Goal: Task Accomplishment & Management: Manage account settings

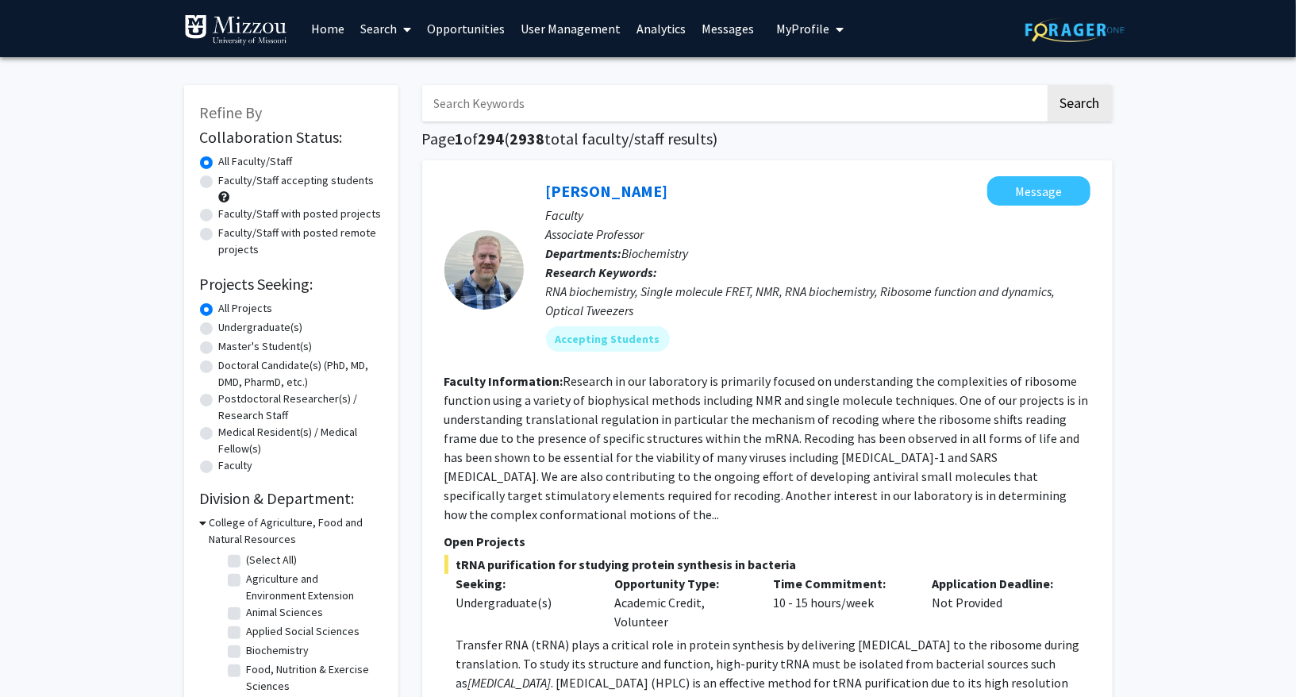
click at [548, 38] on link "User Management" at bounding box center [571, 29] width 116 height 56
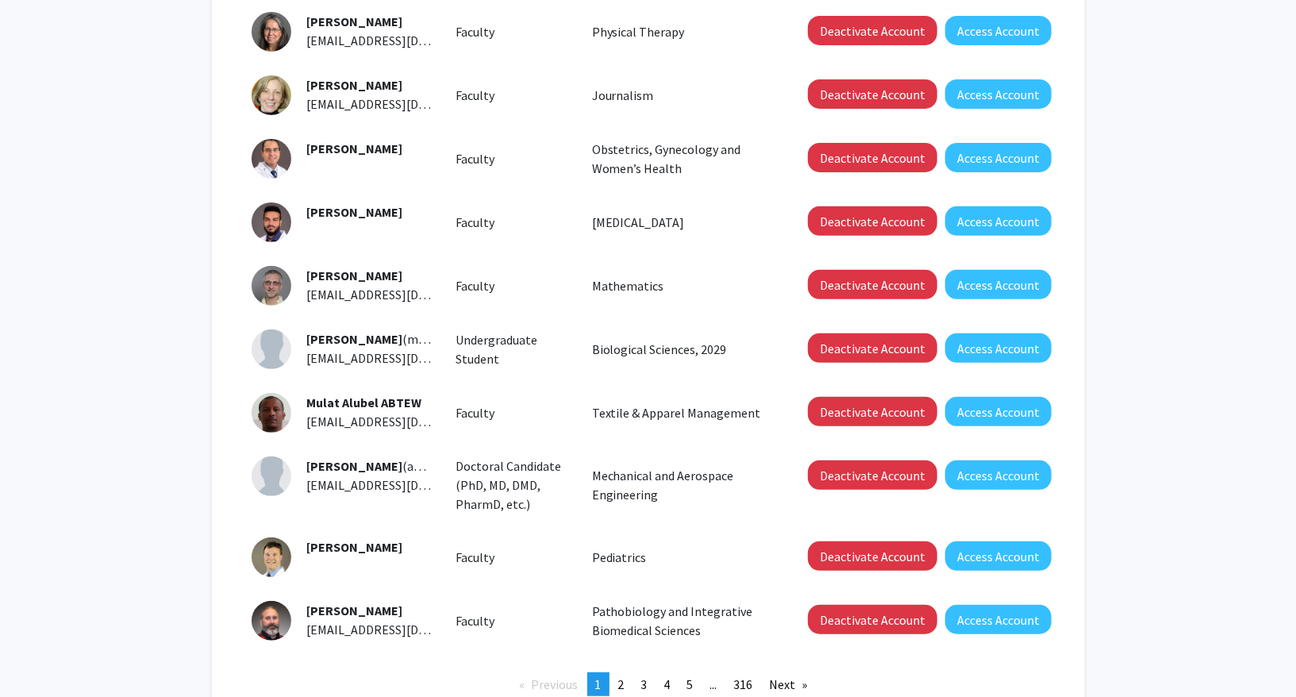
scroll to position [289, 0]
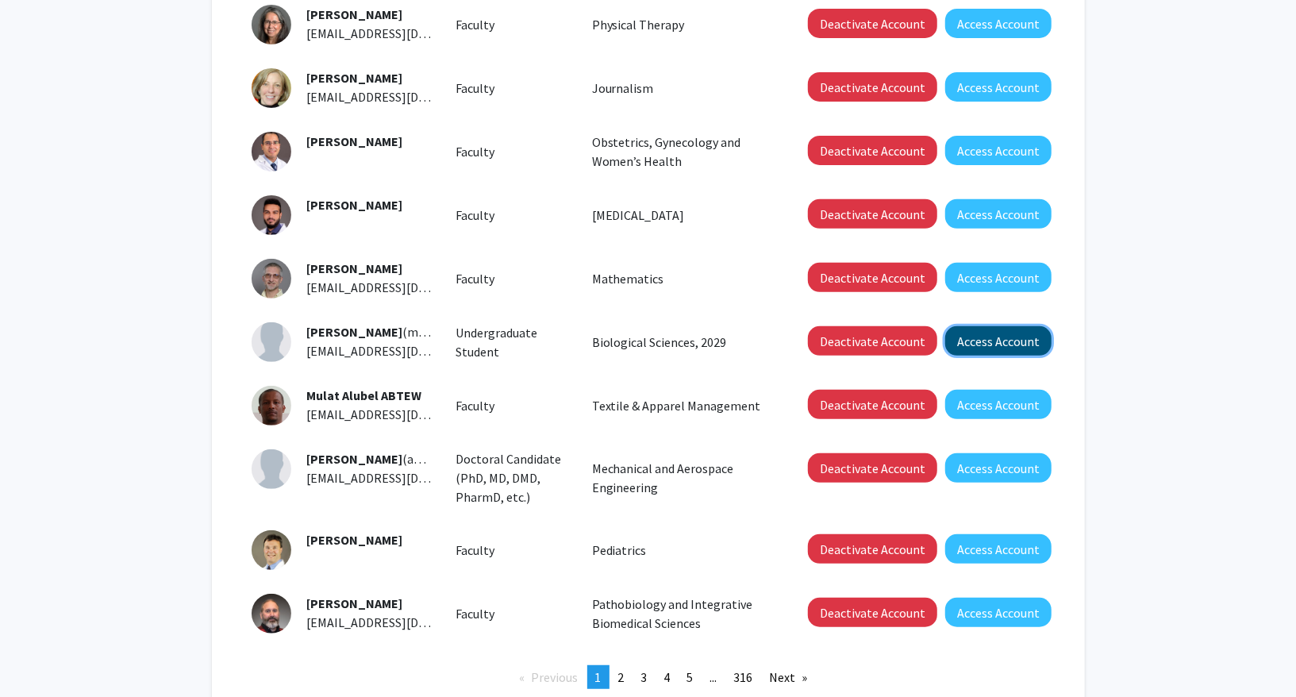
click at [971, 338] on button "Access Account" at bounding box center [998, 340] width 106 height 29
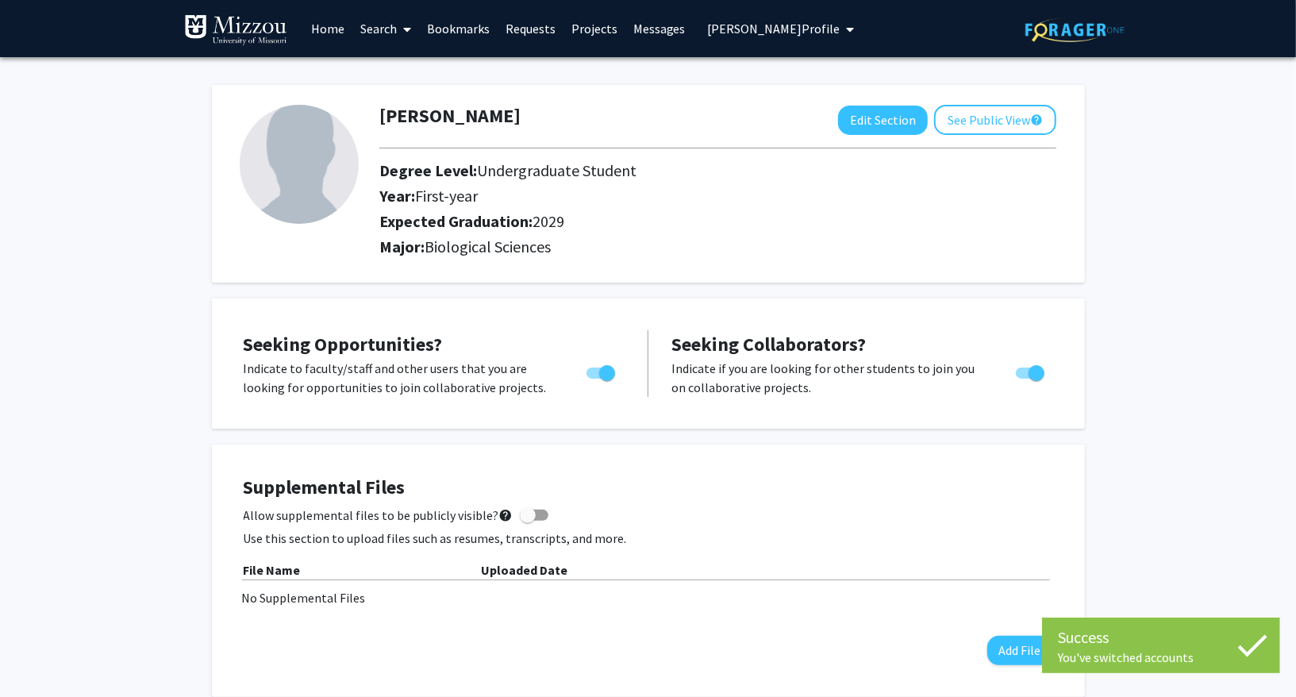
click at [856, 102] on div "[PERSON_NAME] Edit Section See Public View help Degree Level: Undergraduate Stu…" at bounding box center [648, 184] width 873 height 198
click at [856, 119] on button "Edit Section" at bounding box center [883, 120] width 90 height 29
select select "first-year"
select select "2029"
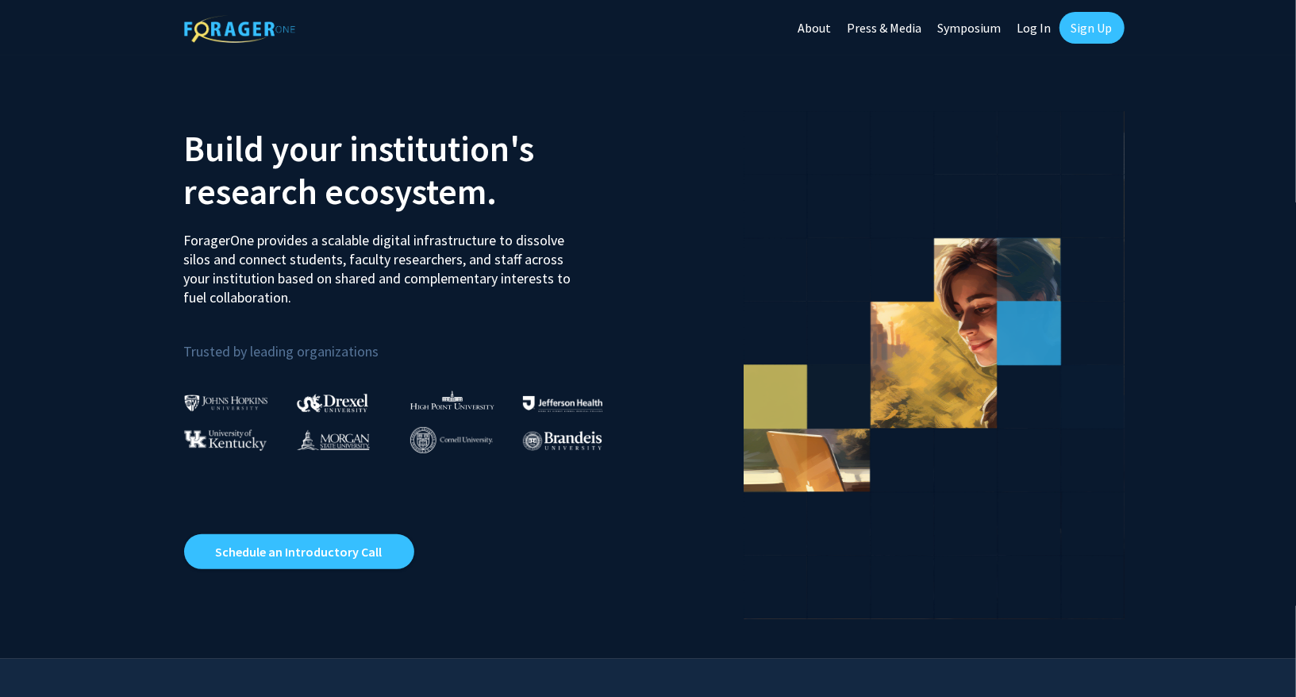
click at [1027, 28] on link "Log In" at bounding box center [1034, 28] width 50 height 56
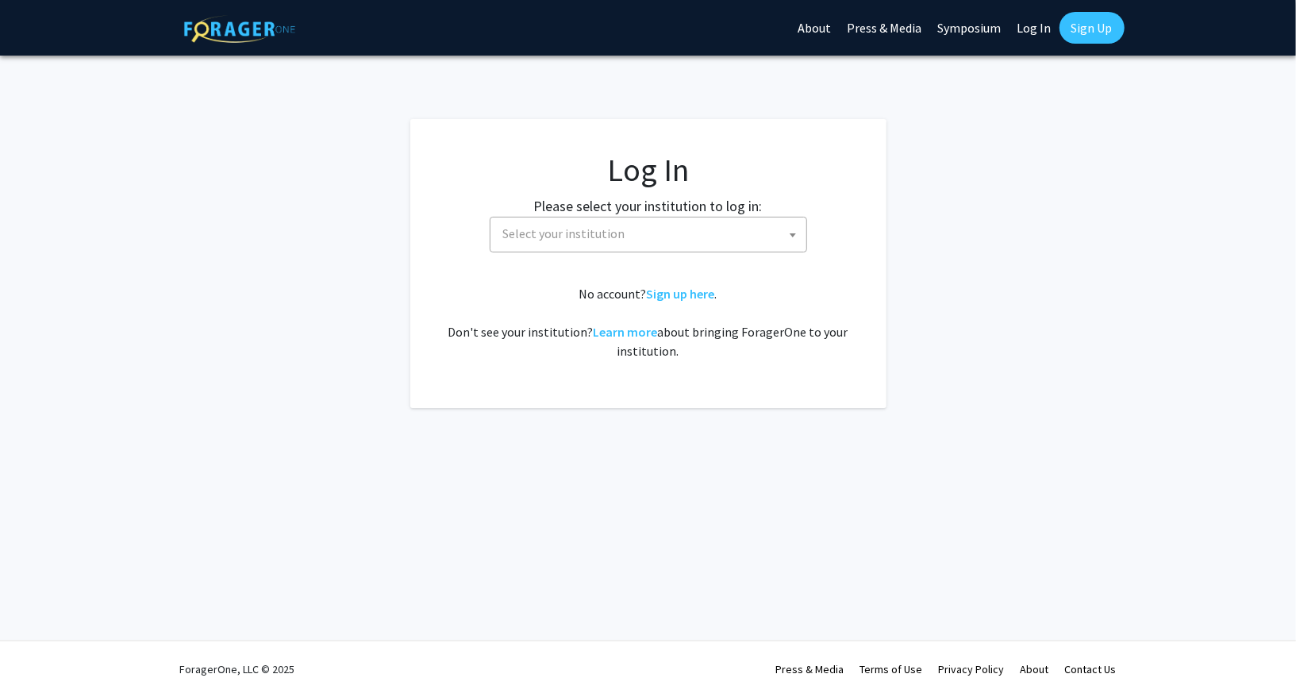
click at [693, 243] on span "Select your institution" at bounding box center [652, 233] width 310 height 33
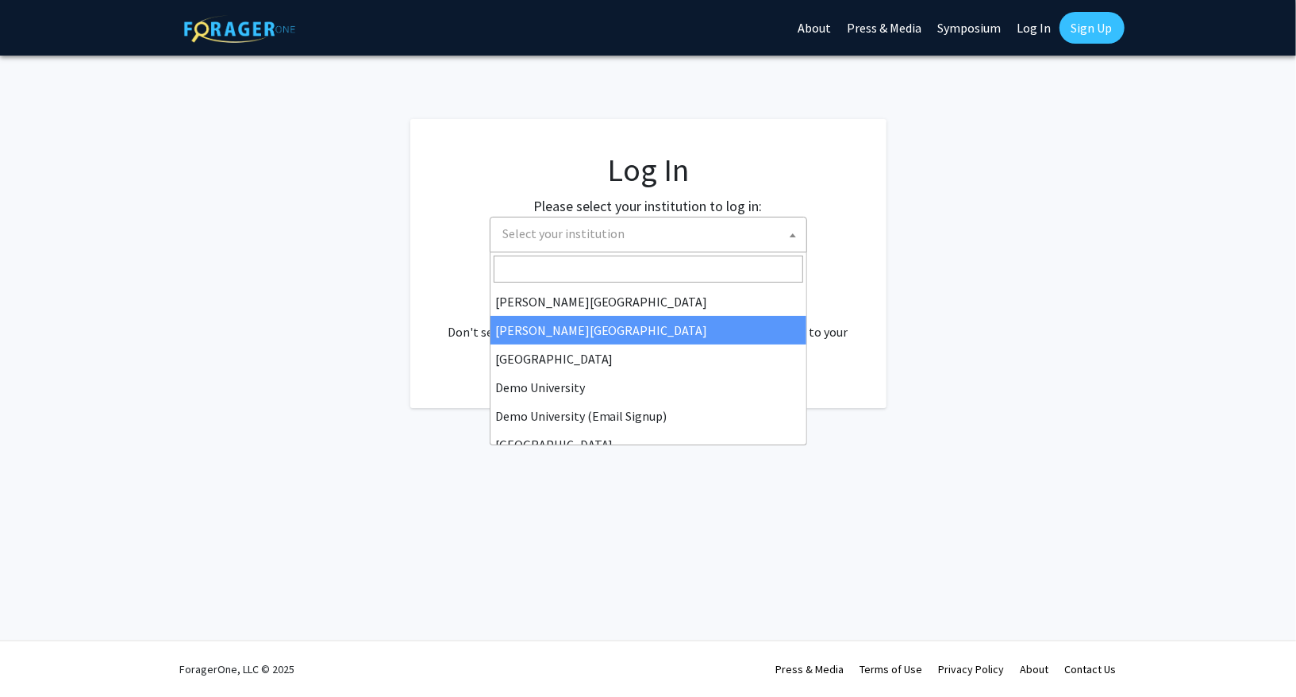
scroll to position [74, 0]
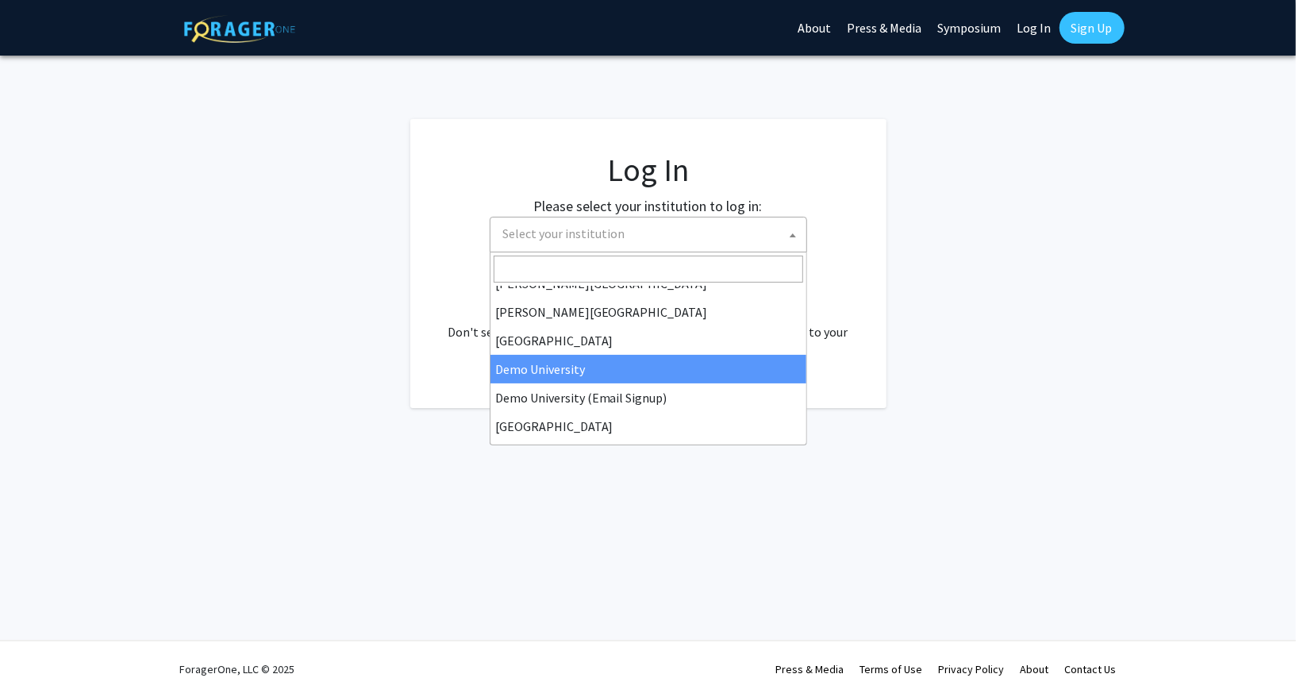
select select "8"
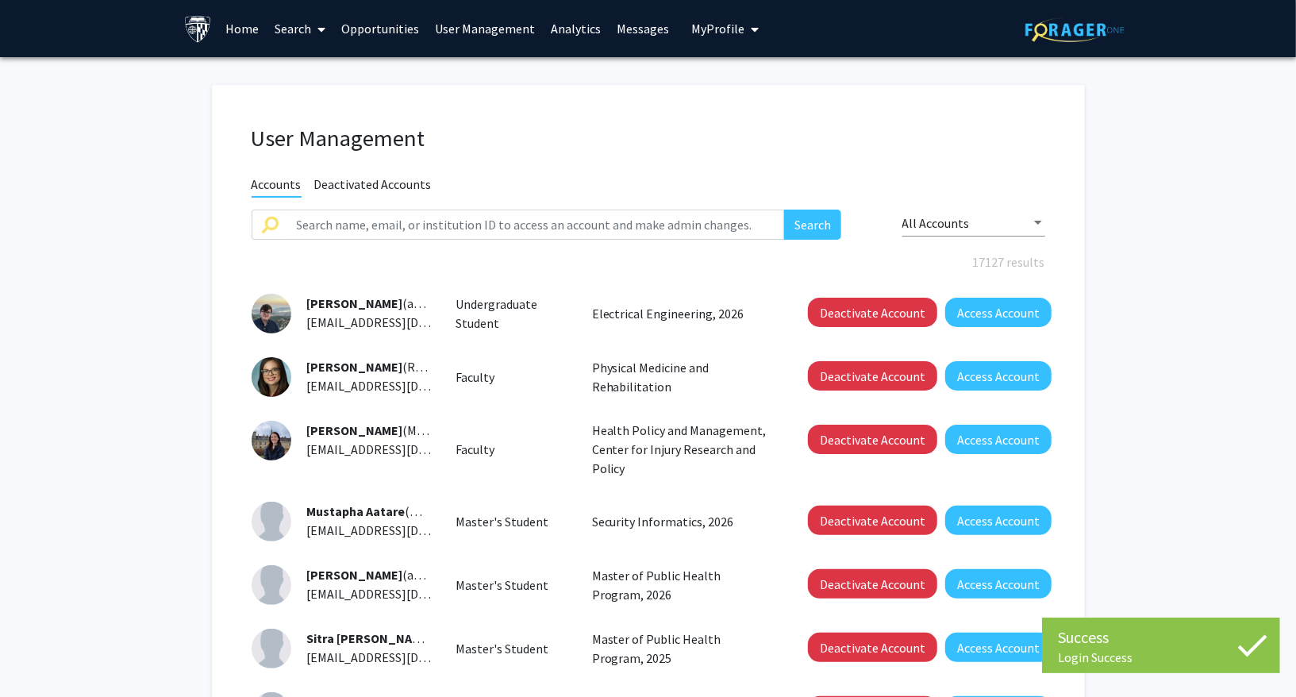
click at [621, 140] on h1 "User Management" at bounding box center [649, 139] width 794 height 28
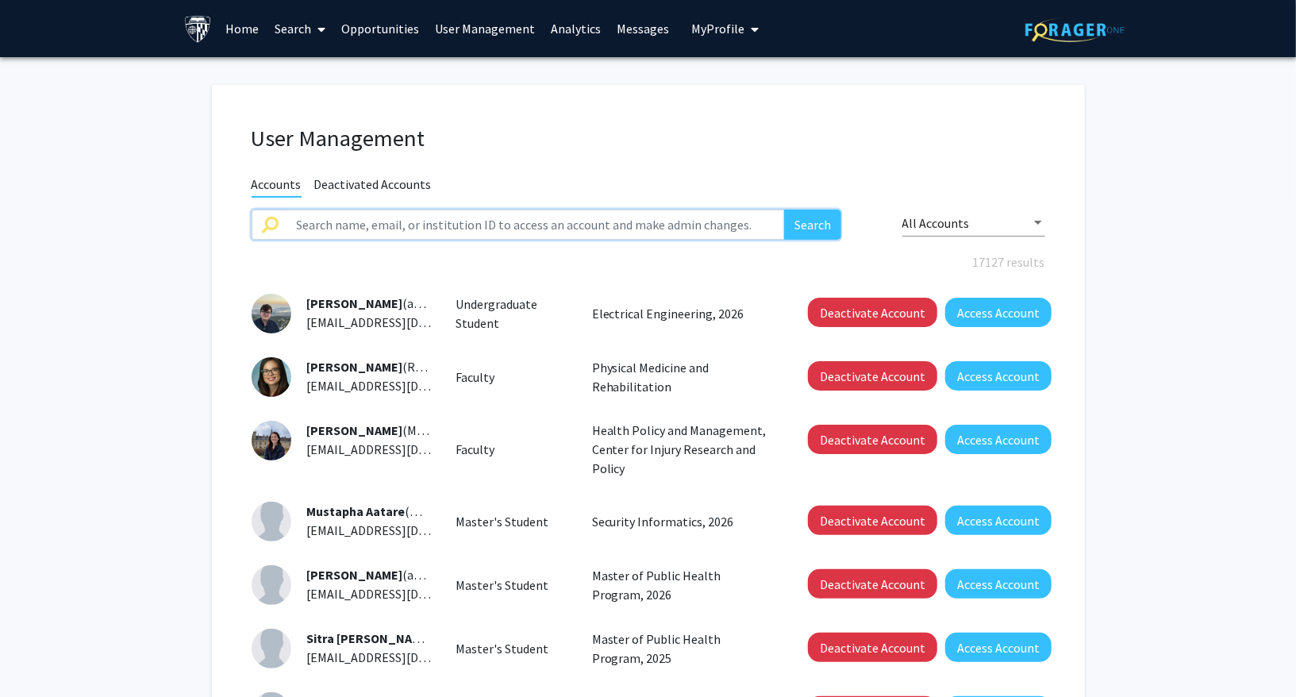
click at [513, 219] on input "text" at bounding box center [536, 225] width 498 height 30
paste input "takinye2@jh.edu"
type input "takinye2@jh.edu"
click at [784, 210] on button "Search" at bounding box center [812, 225] width 57 height 30
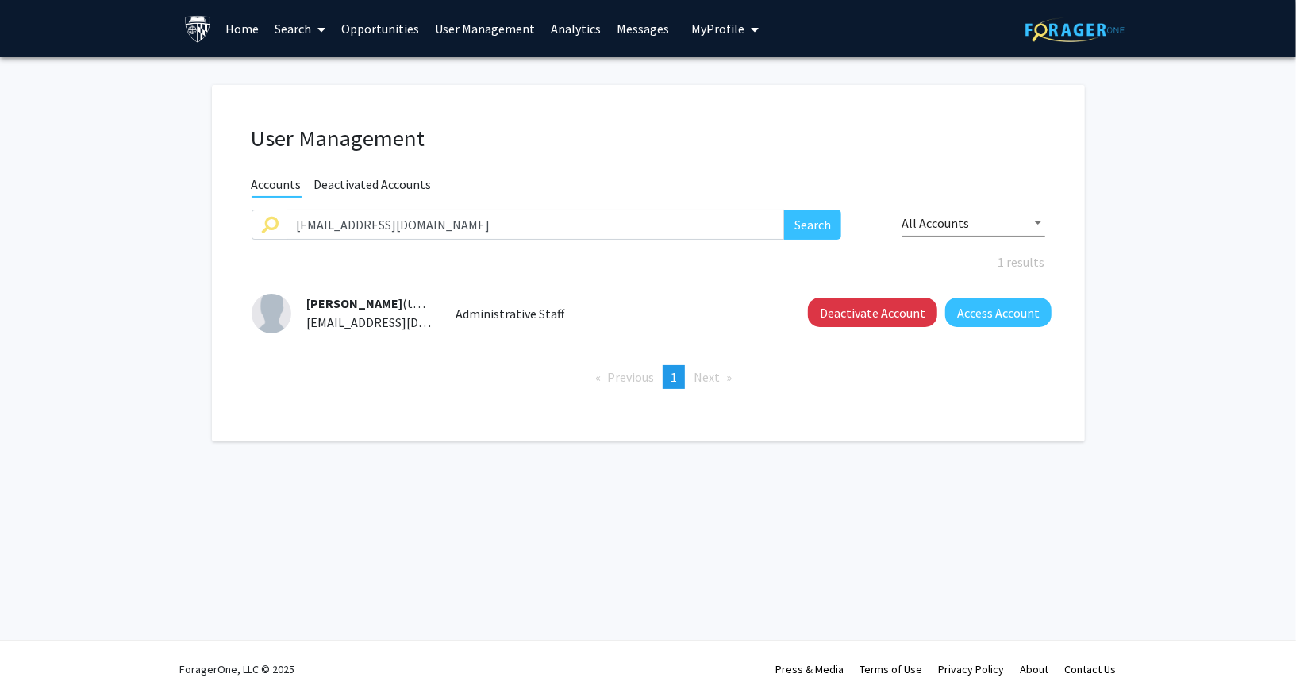
click at [363, 295] on span "Tolulope Akinyemi" at bounding box center [355, 303] width 96 height 16
click at [982, 298] on button "Access Account" at bounding box center [998, 312] width 106 height 29
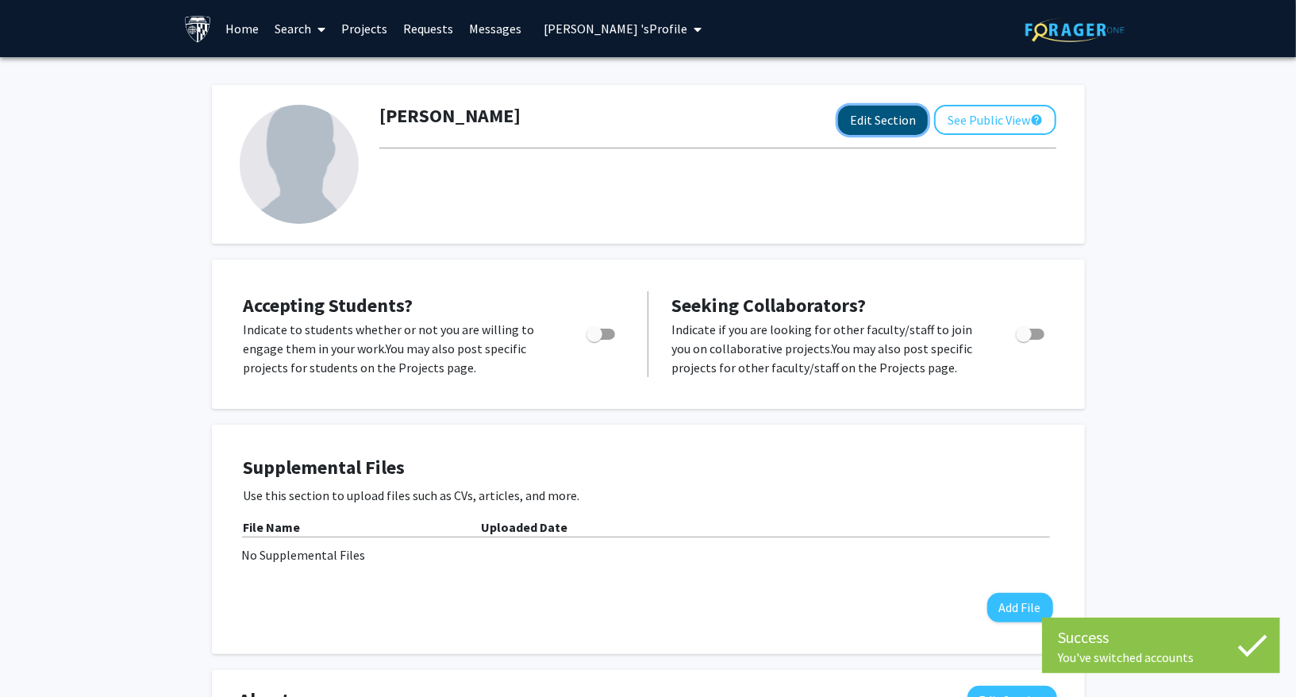
click at [877, 113] on button "Edit Section" at bounding box center [883, 120] width 90 height 29
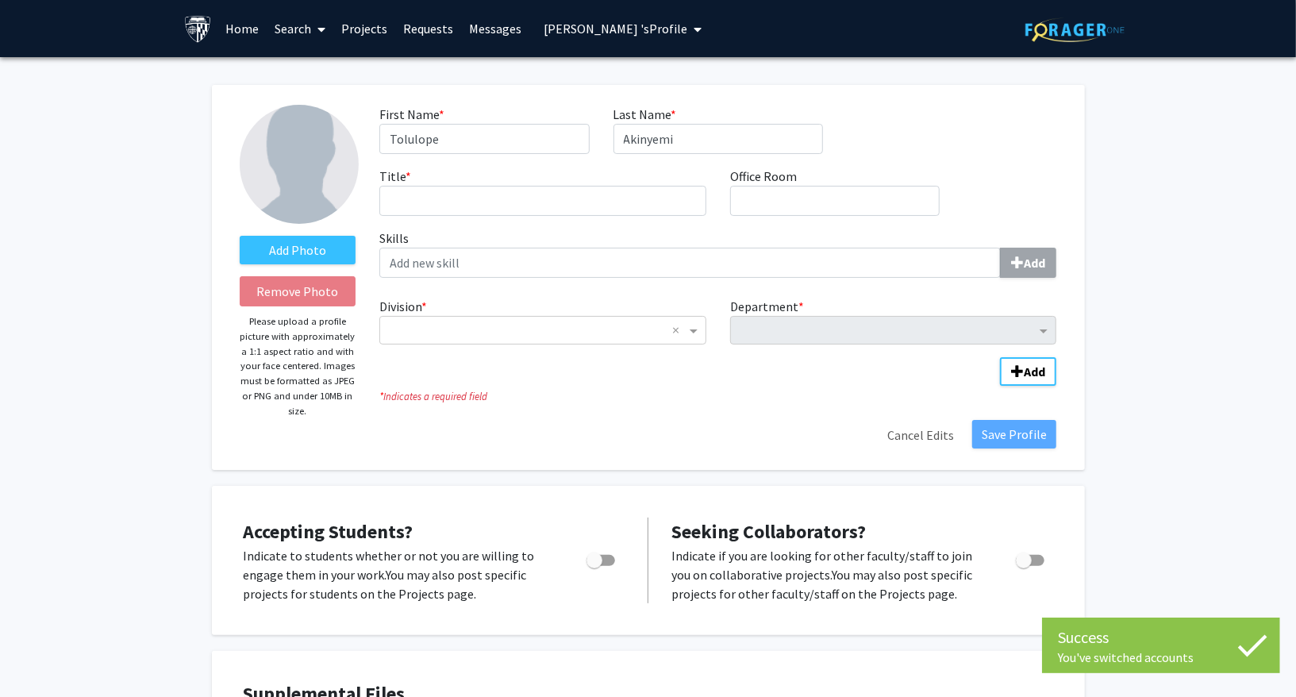
click at [656, 46] on button "Tolulope Akinyemi 's Profile" at bounding box center [622, 28] width 167 height 57
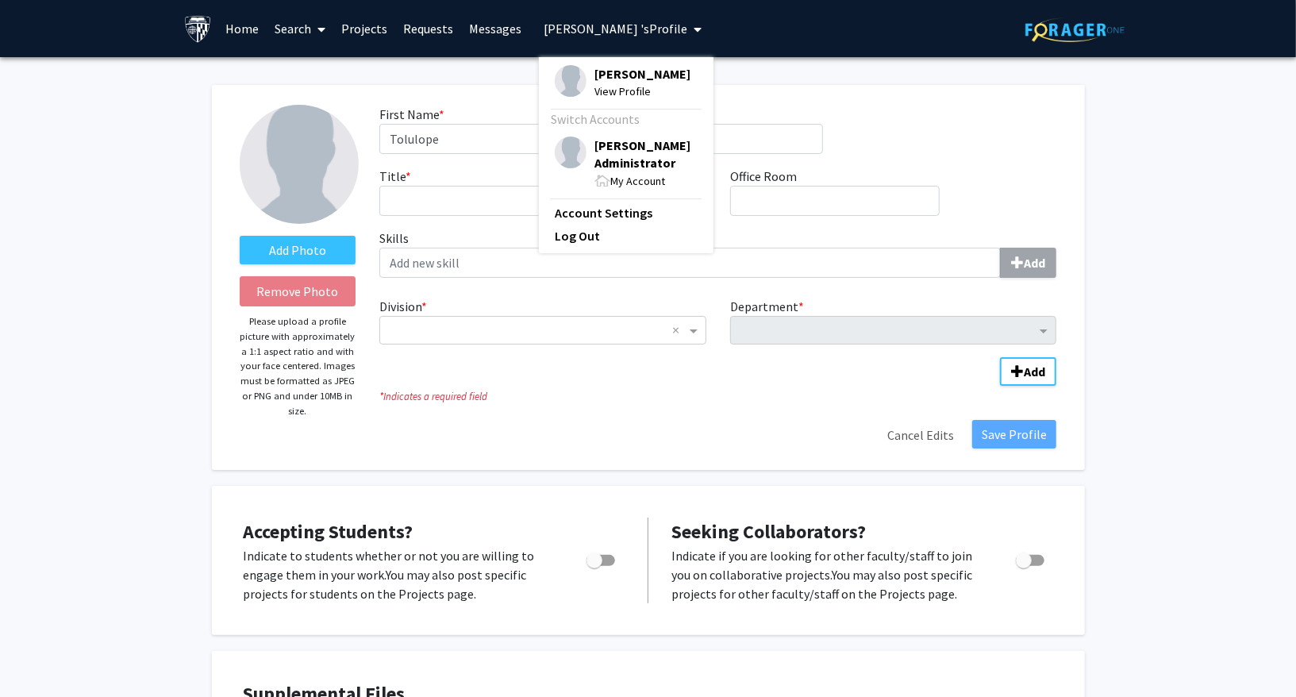
click at [618, 166] on span "[PERSON_NAME] Administrator" at bounding box center [645, 154] width 103 height 35
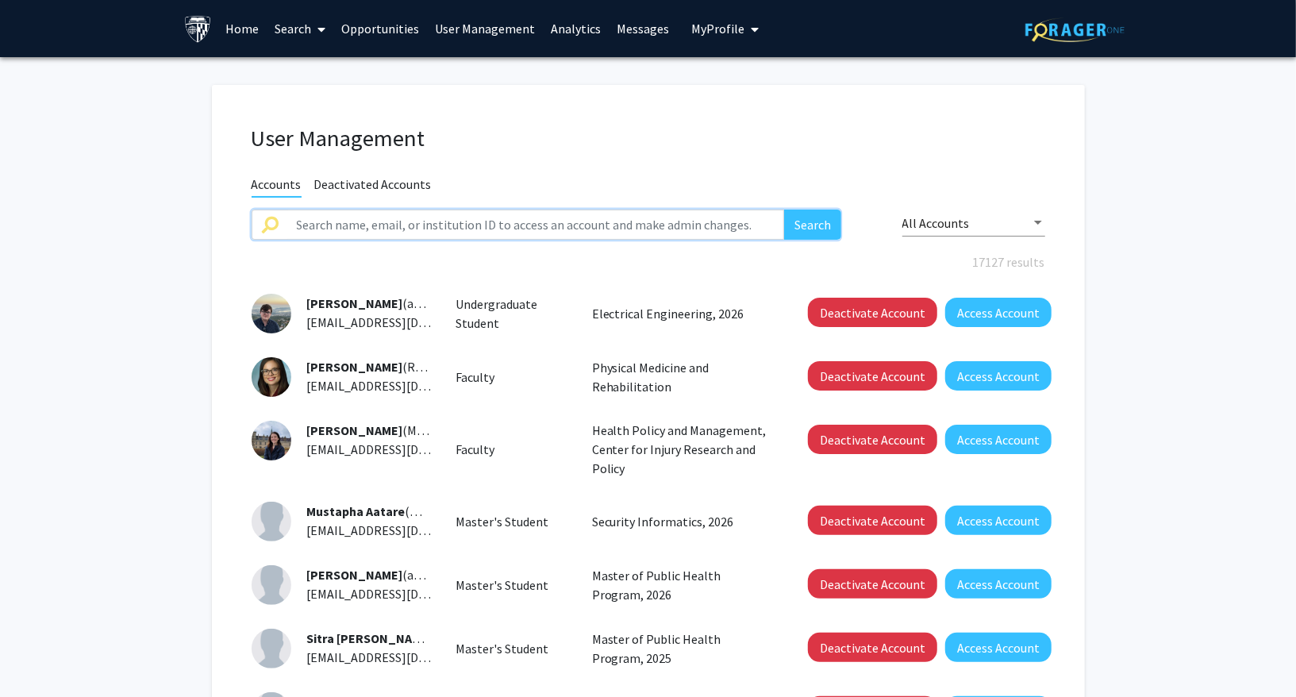
click at [623, 227] on input "text" at bounding box center [536, 225] width 498 height 30
paste input "takinye2@jh.edu"
click at [784, 210] on button "Search" at bounding box center [812, 225] width 57 height 30
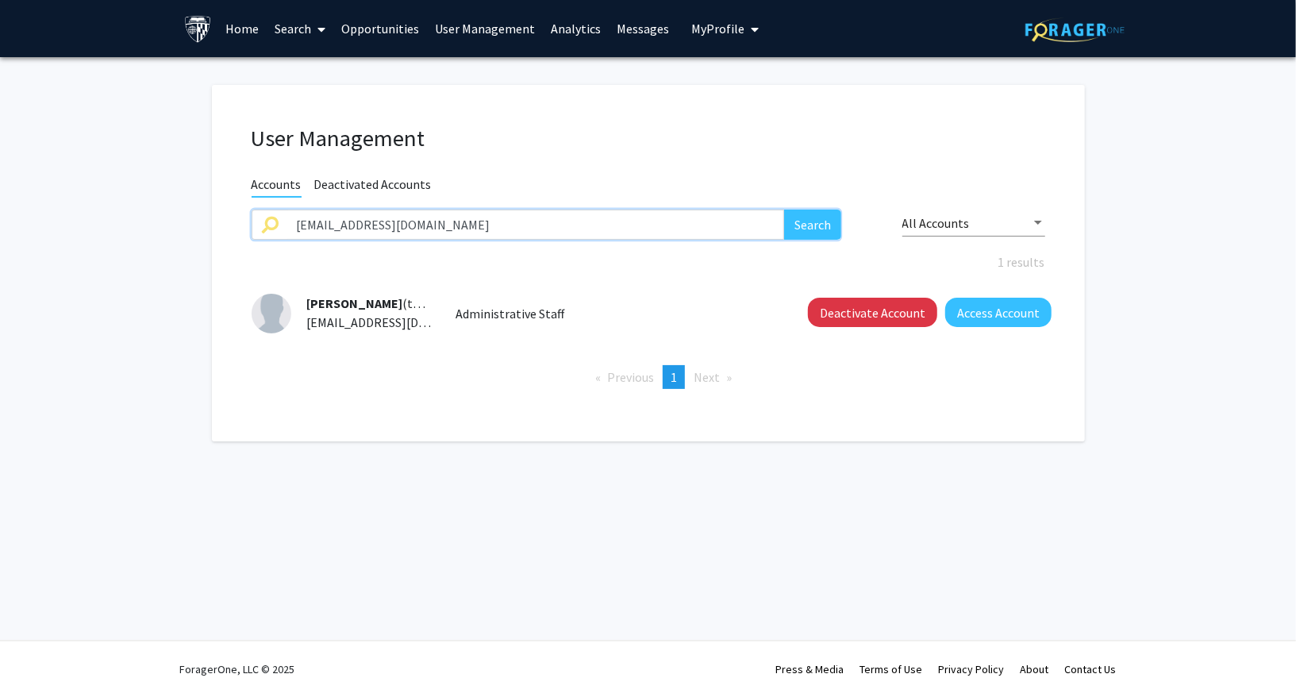
click at [518, 229] on input "takinye2@jh.edu" at bounding box center [536, 225] width 498 height 30
paste input "hill31"
click at [807, 229] on button "Search" at bounding box center [812, 225] width 57 height 30
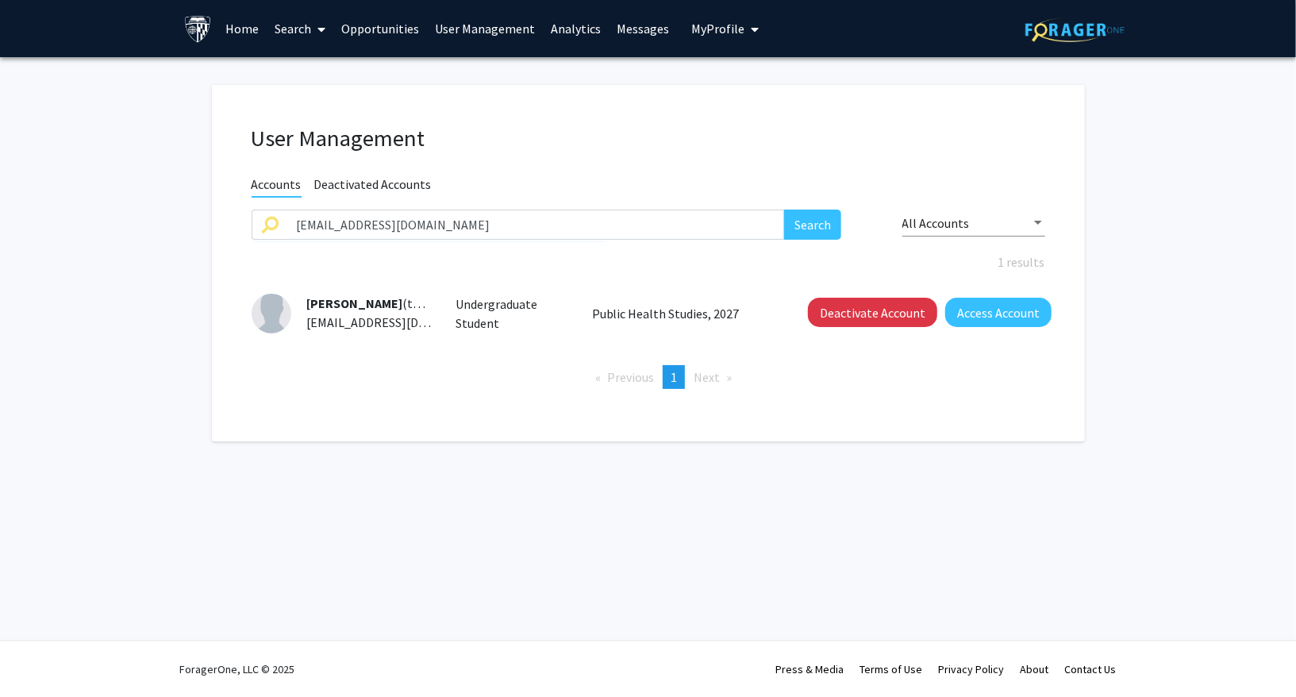
click at [576, 410] on div "User Management Accounts Deactivated Accounts thill31@jh.edu Search All Account…" at bounding box center [648, 263] width 873 height 356
click at [641, 239] on div "thill31@jh.edu Search" at bounding box center [546, 236] width 613 height 52
click at [676, 225] on input "thill31@jh.edu" at bounding box center [536, 225] width 498 height 30
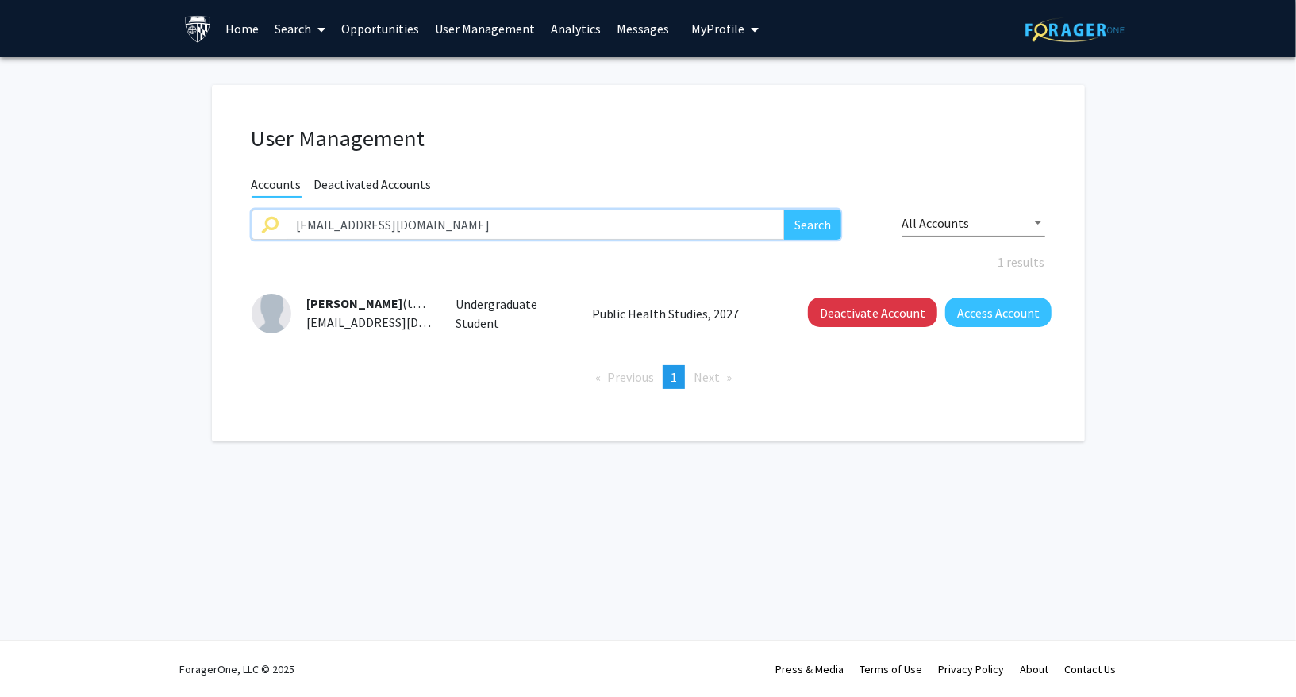
click at [676, 225] on input "thill31@jh.edu" at bounding box center [536, 225] width 498 height 30
paste input "ashleycharles@jhu"
type input "ashleycharles@jhu.edu"
click at [808, 238] on button "Search" at bounding box center [812, 225] width 57 height 30
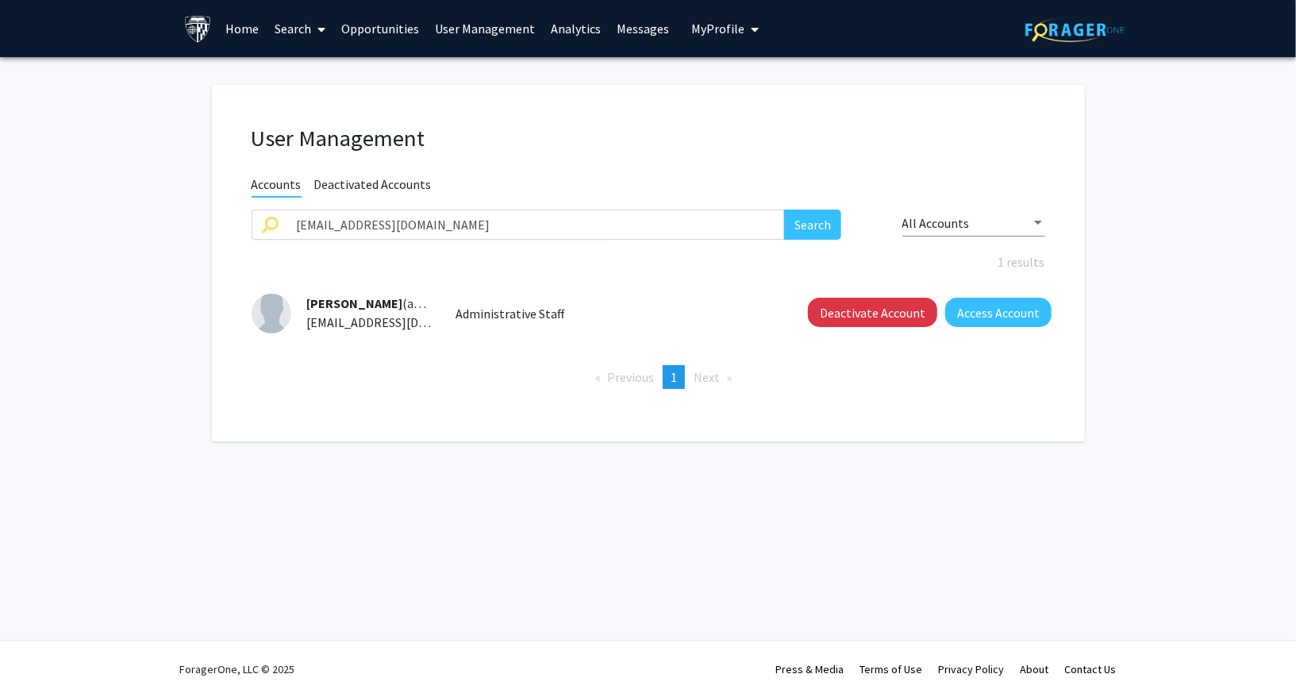
click at [554, 464] on div "User Management Accounts Deactivated Accounts ashleycharles@jhu.edu Search All …" at bounding box center [648, 267] width 873 height 420
click at [294, 21] on link "Search" at bounding box center [300, 29] width 67 height 56
click at [302, 96] on span "Students" at bounding box center [315, 105] width 97 height 32
